Goal: Transaction & Acquisition: Book appointment/travel/reservation

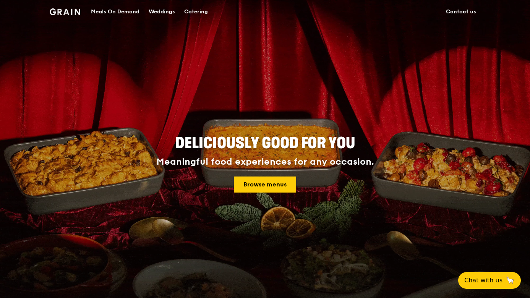
click at [196, 11] on div "Catering" at bounding box center [196, 11] width 24 height 23
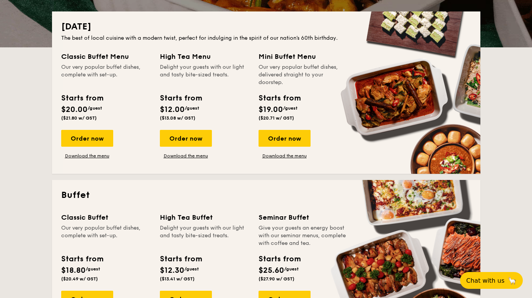
scroll to position [166, 0]
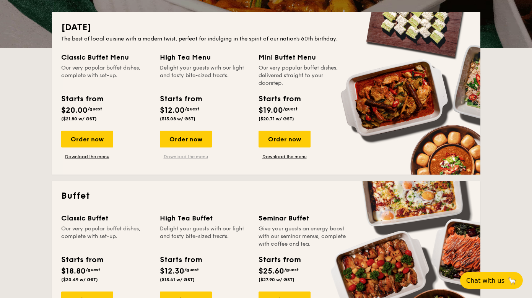
click at [186, 156] on link "Download the menu" at bounding box center [186, 157] width 52 height 6
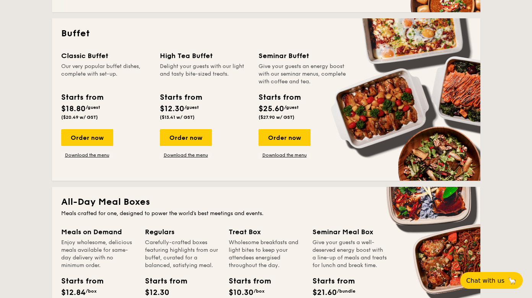
scroll to position [332, 0]
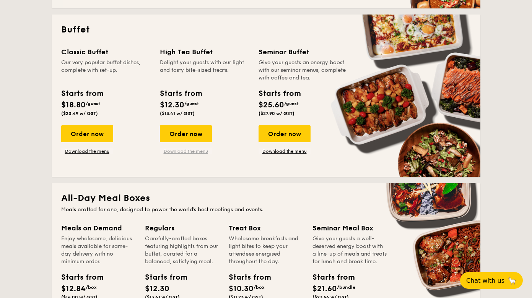
click at [199, 150] on link "Download the menu" at bounding box center [186, 151] width 52 height 6
drag, startPoint x: 160, startPoint y: 52, endPoint x: 224, endPoint y: 53, distance: 64.2
click at [224, 53] on div "High Tea Buffet" at bounding box center [204, 52] width 89 height 11
copy div "High Tea Buffet"
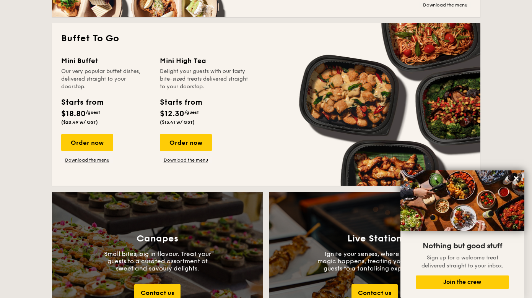
scroll to position [660, 0]
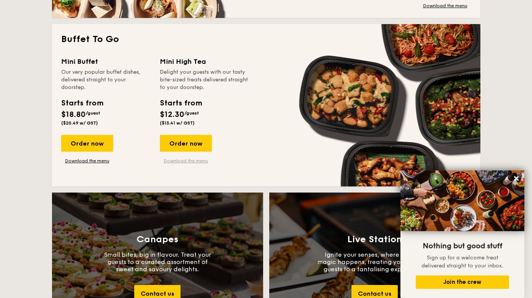
click at [187, 161] on link "Download the menu" at bounding box center [186, 161] width 52 height 6
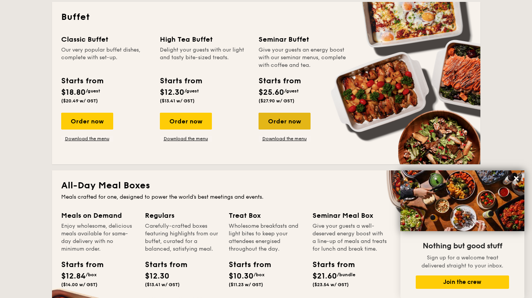
scroll to position [348, 0]
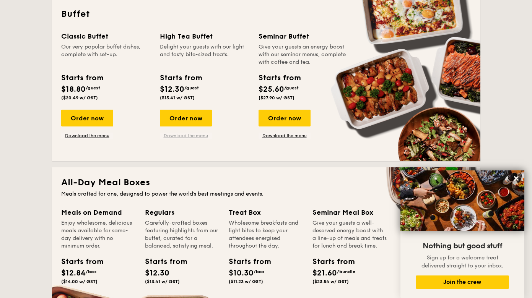
click at [203, 136] on link "Download the menu" at bounding box center [186, 136] width 52 height 6
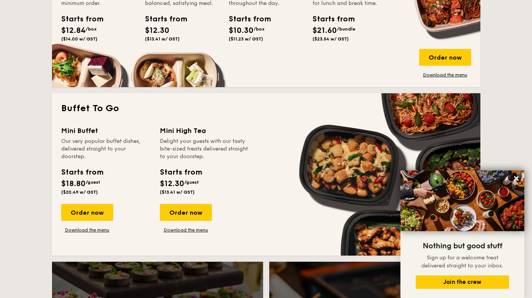
scroll to position [591, 0]
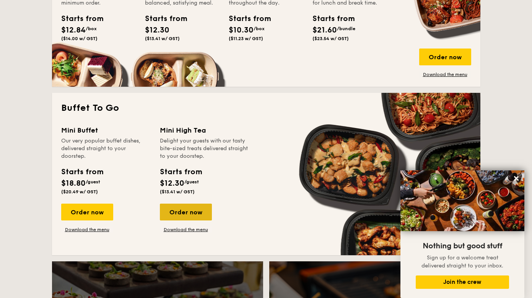
click at [187, 210] on div "Order now" at bounding box center [186, 212] width 52 height 17
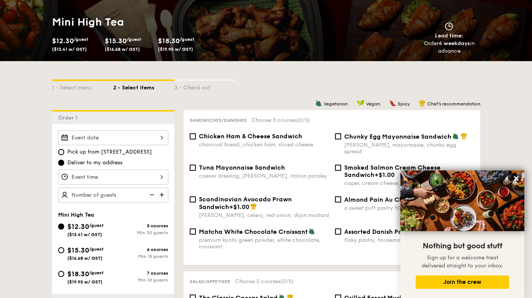
scroll to position [111, 0]
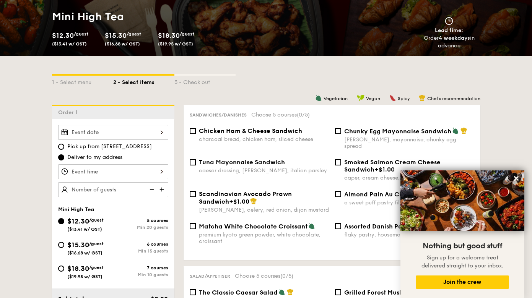
click at [131, 134] on div at bounding box center [113, 132] width 110 height 15
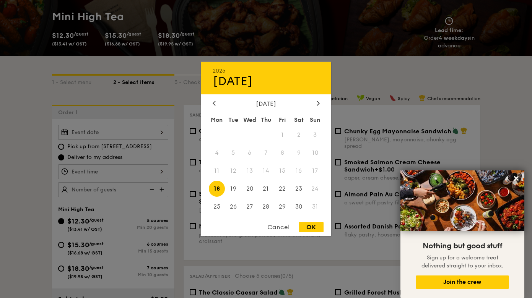
click at [298, 170] on span "16" at bounding box center [298, 171] width 16 height 16
click at [219, 187] on span "18" at bounding box center [217, 188] width 16 height 16
click at [97, 173] on div at bounding box center [266, 149] width 532 height 298
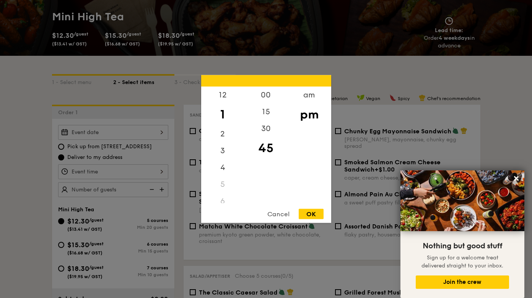
click at [97, 172] on div "12 1 2 3 4 5 6 7 8 9 10 11 00 15 30 45 am pm Cancel OK" at bounding box center [113, 171] width 110 height 15
click at [357, 75] on div at bounding box center [266, 149] width 532 height 298
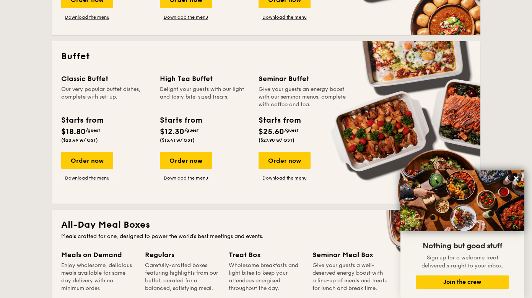
scroll to position [306, 0]
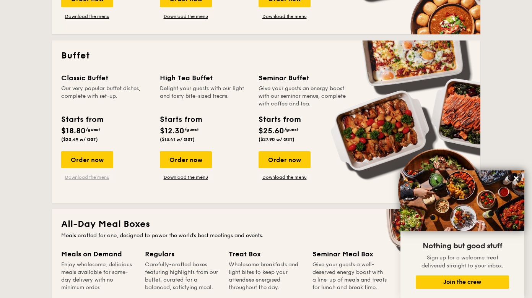
click at [85, 177] on link "Download the menu" at bounding box center [87, 177] width 52 height 6
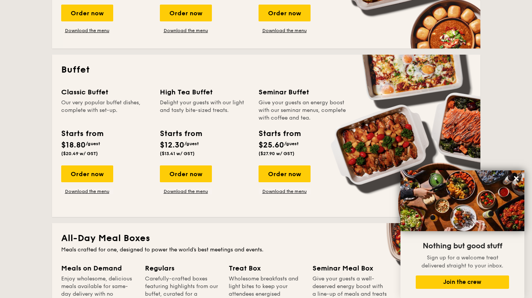
scroll to position [293, 0]
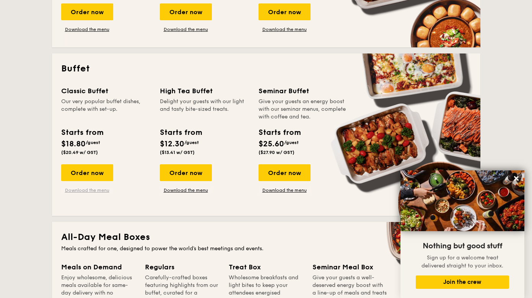
click at [94, 190] on link "Download the menu" at bounding box center [87, 190] width 52 height 6
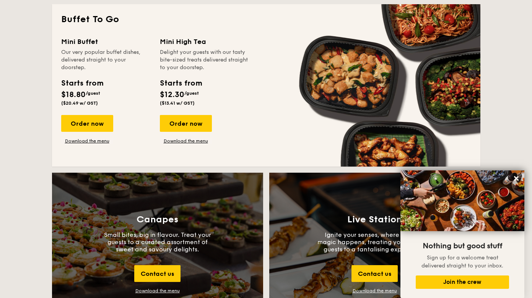
scroll to position [681, 0]
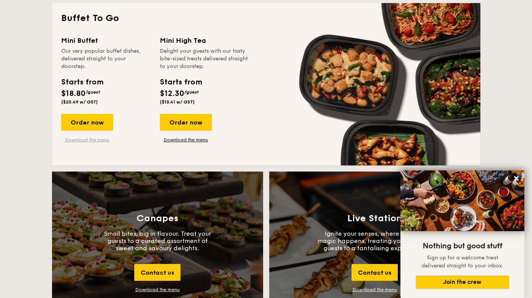
click at [105, 140] on link "Download the menu" at bounding box center [87, 140] width 52 height 6
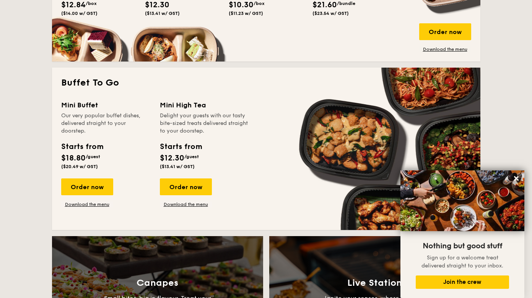
scroll to position [613, 0]
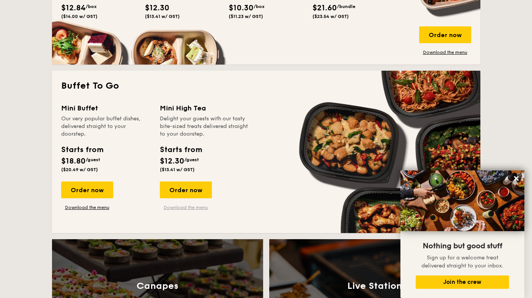
click at [183, 206] on link "Download the menu" at bounding box center [186, 207] width 52 height 6
